Goal: Task Accomplishment & Management: Manage account settings

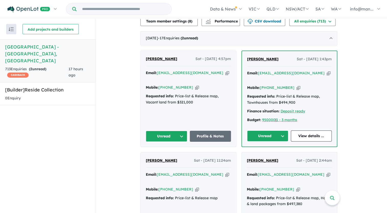
scroll to position [179, 0]
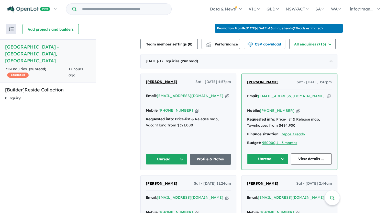
click at [225, 94] on icon "button" at bounding box center [227, 95] width 4 height 5
click at [326, 96] on icon "button" at bounding box center [328, 96] width 4 height 5
click at [195, 108] on icon "button" at bounding box center [197, 110] width 4 height 5
click at [225, 94] on icon "button" at bounding box center [227, 95] width 4 height 5
click at [181, 154] on button "Unread" at bounding box center [166, 159] width 41 height 11
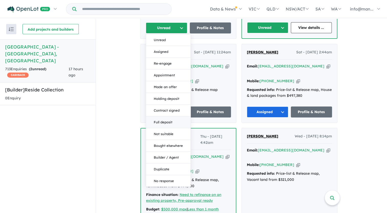
scroll to position [332, 0]
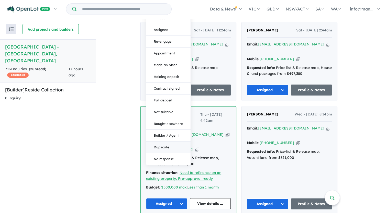
click at [172, 142] on button "Duplicate" at bounding box center [168, 148] width 44 height 12
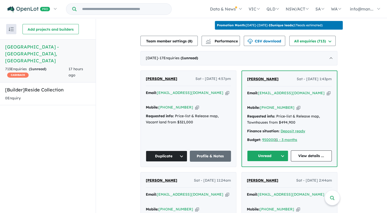
scroll to position [179, 0]
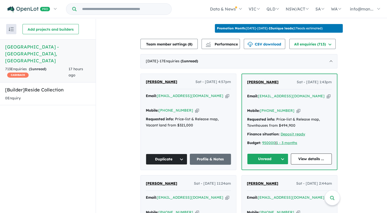
click at [326, 94] on icon "button" at bounding box center [328, 96] width 4 height 5
click at [296, 108] on icon "button" at bounding box center [298, 110] width 4 height 5
click at [268, 154] on button "Unread" at bounding box center [267, 159] width 41 height 11
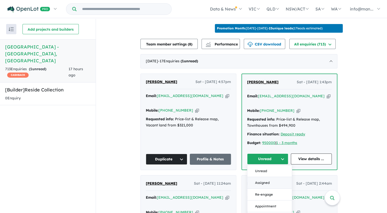
click at [262, 177] on button "Assigned" at bounding box center [269, 183] width 44 height 12
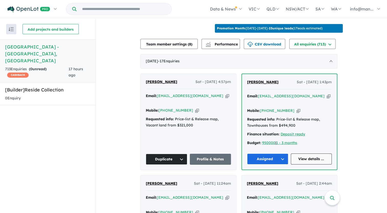
click at [307, 154] on link "View details ..." at bounding box center [311, 159] width 41 height 11
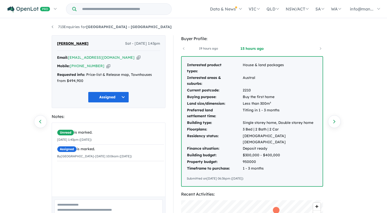
drag, startPoint x: 91, startPoint y: 45, endPoint x: 51, endPoint y: 46, distance: 40.4
click at [51, 46] on div "Muhammad Karim Sat - 16/08/2025, 1:43pm Email: rashed78bn@yahoo.com Copied! Mob…" at bounding box center [108, 200] width 121 height 331
copy span "[PERSON_NAME]"
